Goal: Task Accomplishment & Management: Complete application form

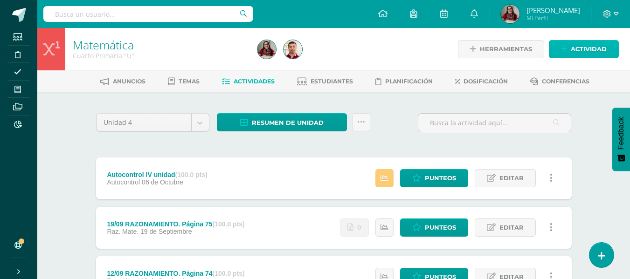
click at [597, 47] on span "Actividad" at bounding box center [588, 49] width 36 height 17
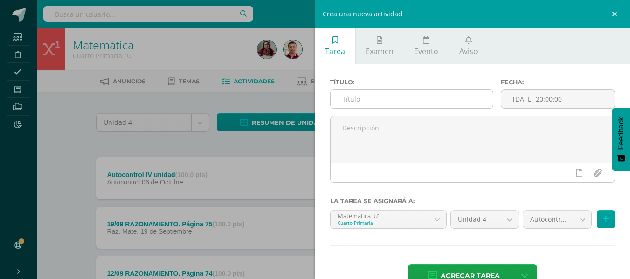
click at [431, 99] on input "text" at bounding box center [411, 99] width 162 height 18
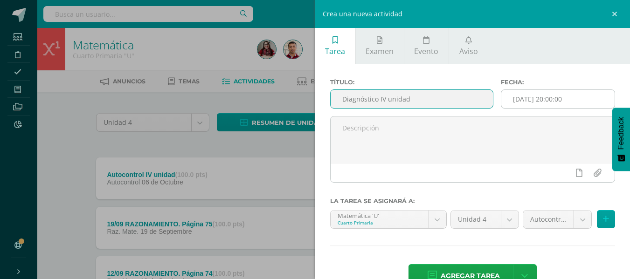
type input "Diagnóstico IV unidad"
click at [510, 94] on input "2025-10-15 20:00:00" at bounding box center [557, 99] width 113 height 18
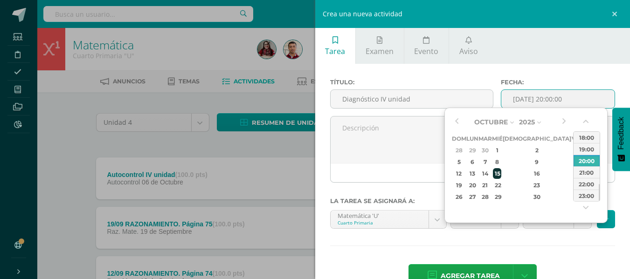
click at [501, 171] on div "15" at bounding box center [497, 173] width 8 height 11
click at [487, 171] on div "14" at bounding box center [484, 173] width 11 height 11
type input "2025-10-14 20:00"
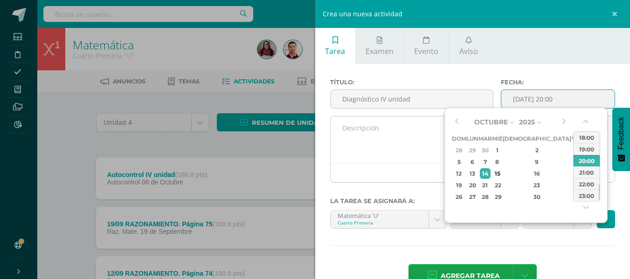
click at [386, 156] on textarea at bounding box center [472, 139] width 284 height 47
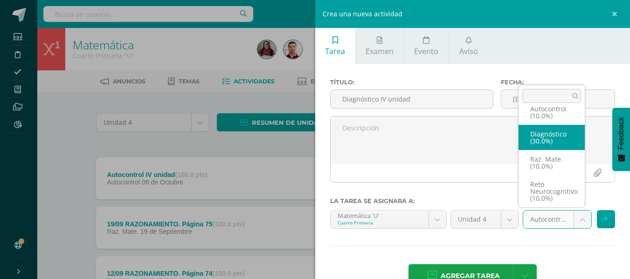
select select "203483"
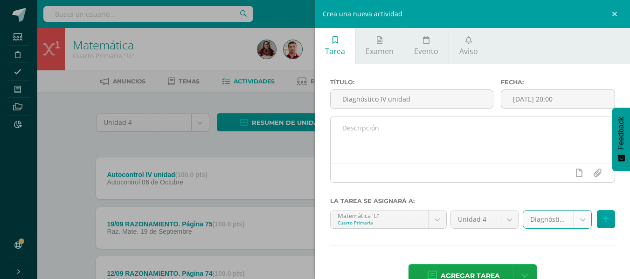
scroll to position [26, 0]
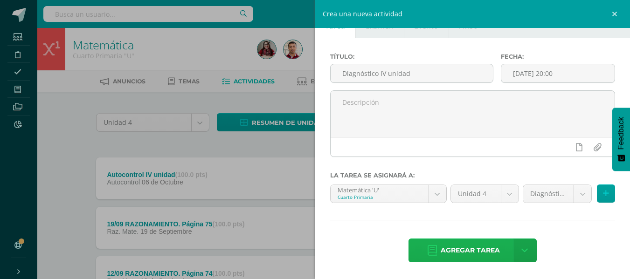
click at [447, 246] on span "Agregar tarea" at bounding box center [469, 250] width 59 height 23
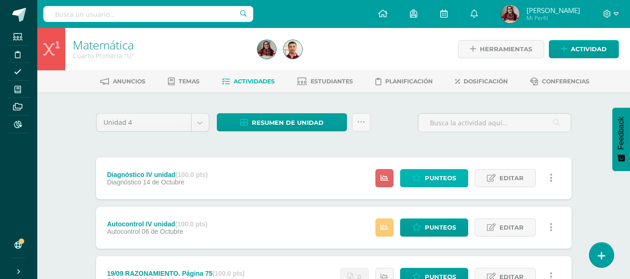
click at [441, 177] on span "Punteos" at bounding box center [440, 178] width 31 height 17
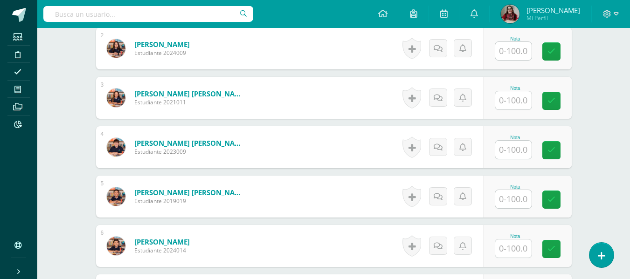
scroll to position [346, 0]
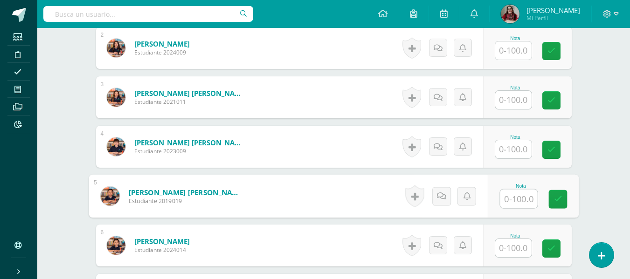
click at [514, 202] on input "text" at bounding box center [518, 199] width 37 height 19
type input "63.6"
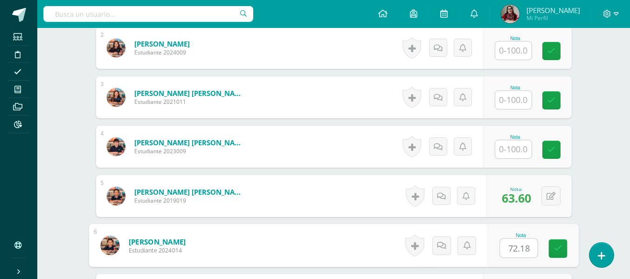
type input "72.18"
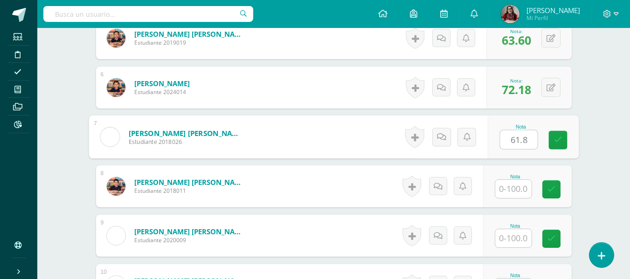
type input "61.8"
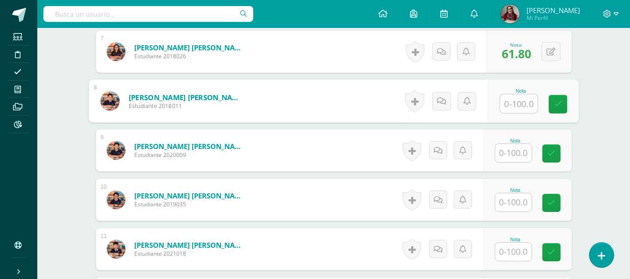
scroll to position [591, 0]
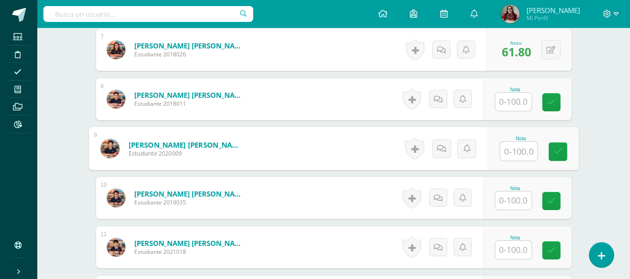
click at [511, 151] on input "text" at bounding box center [518, 151] width 37 height 19
type input "91"
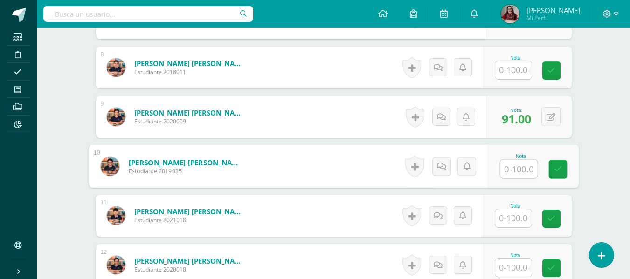
scroll to position [624, 0]
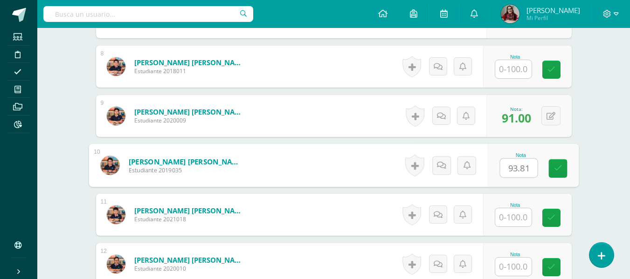
type input "93.81"
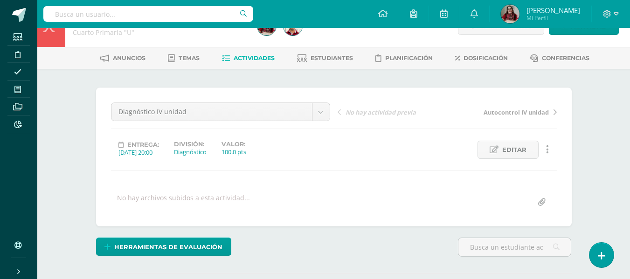
scroll to position [0, 0]
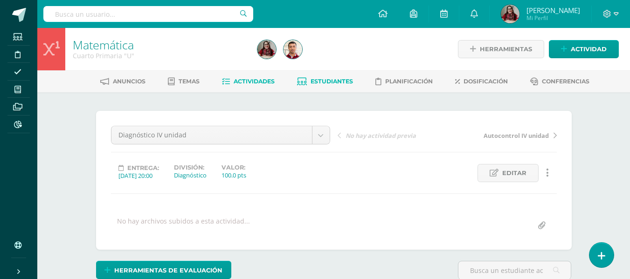
click at [334, 87] on link "Estudiantes" at bounding box center [325, 81] width 56 height 15
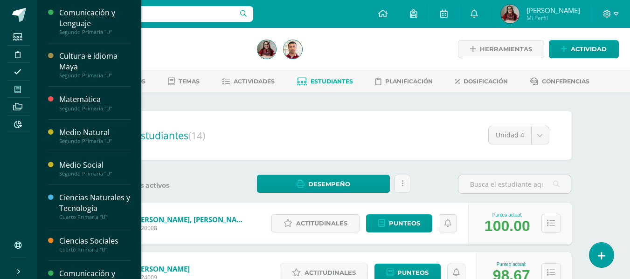
click at [14, 87] on icon at bounding box center [17, 89] width 7 height 7
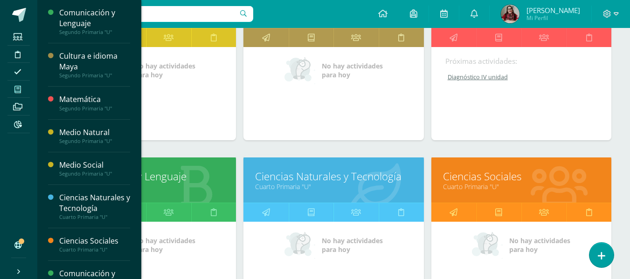
scroll to position [377, 0]
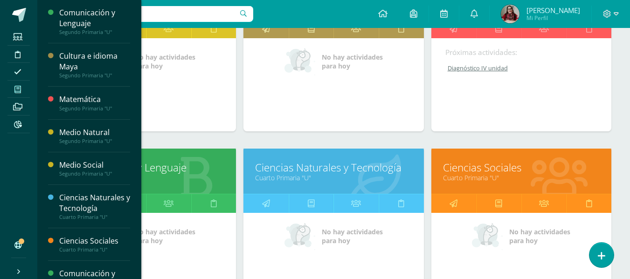
click at [476, 168] on link "Ciencias Sociales" at bounding box center [521, 167] width 157 height 14
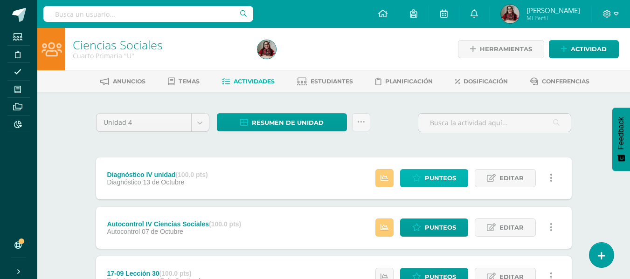
click at [431, 178] on span "Punteos" at bounding box center [440, 178] width 31 height 17
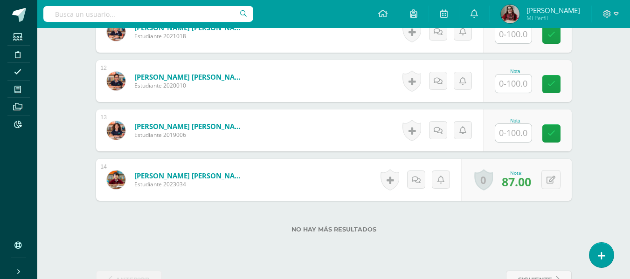
scroll to position [808, 0]
